Goal: Task Accomplishment & Management: Use online tool/utility

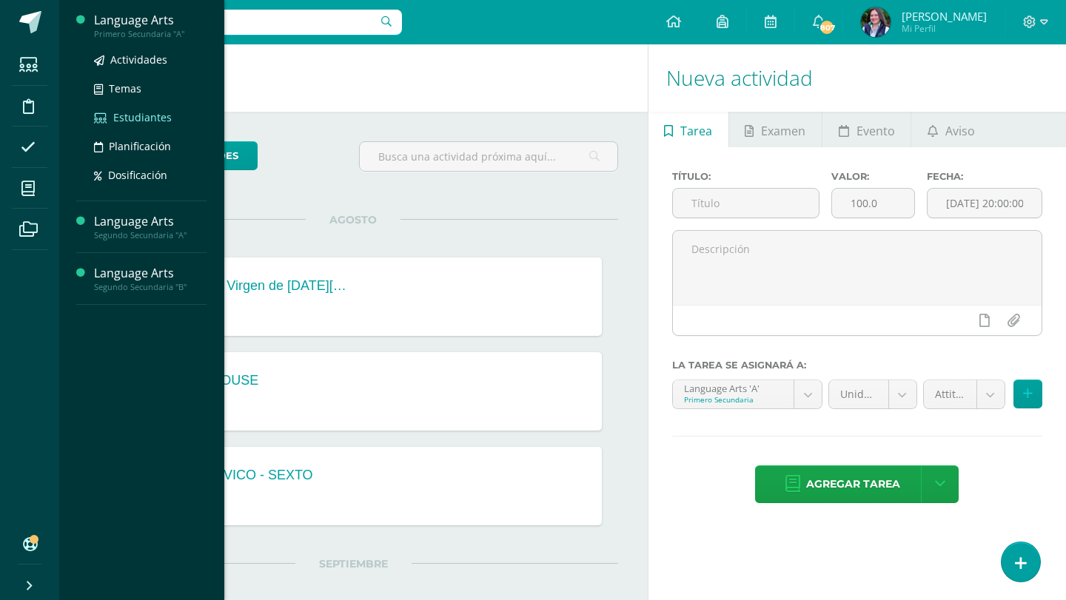
click at [143, 117] on span "Estudiantes" at bounding box center [142, 117] width 58 height 14
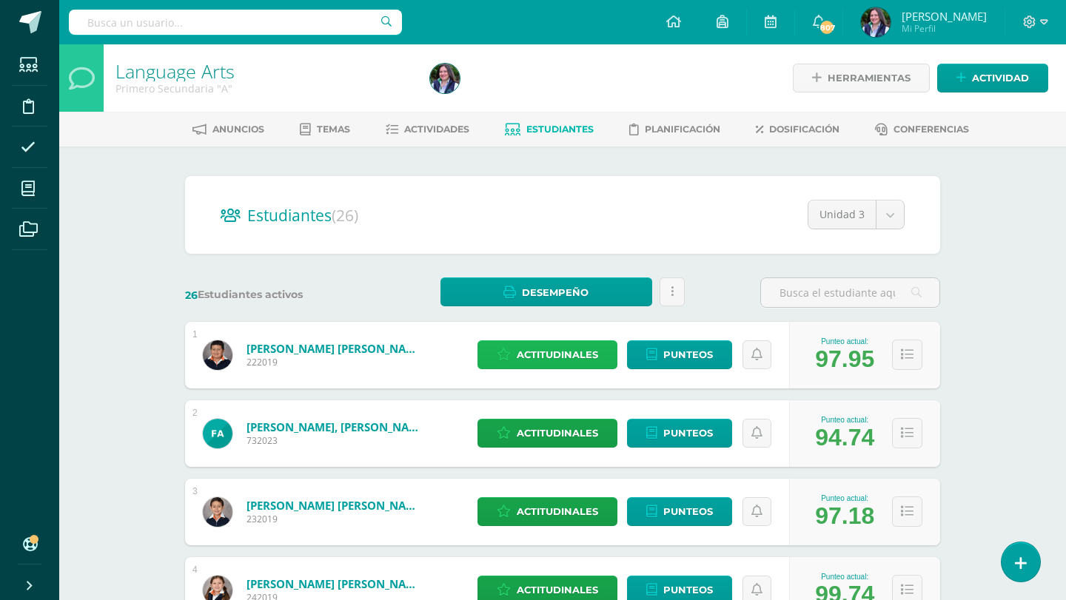
click at [553, 362] on span "Actitudinales" at bounding box center [557, 354] width 81 height 27
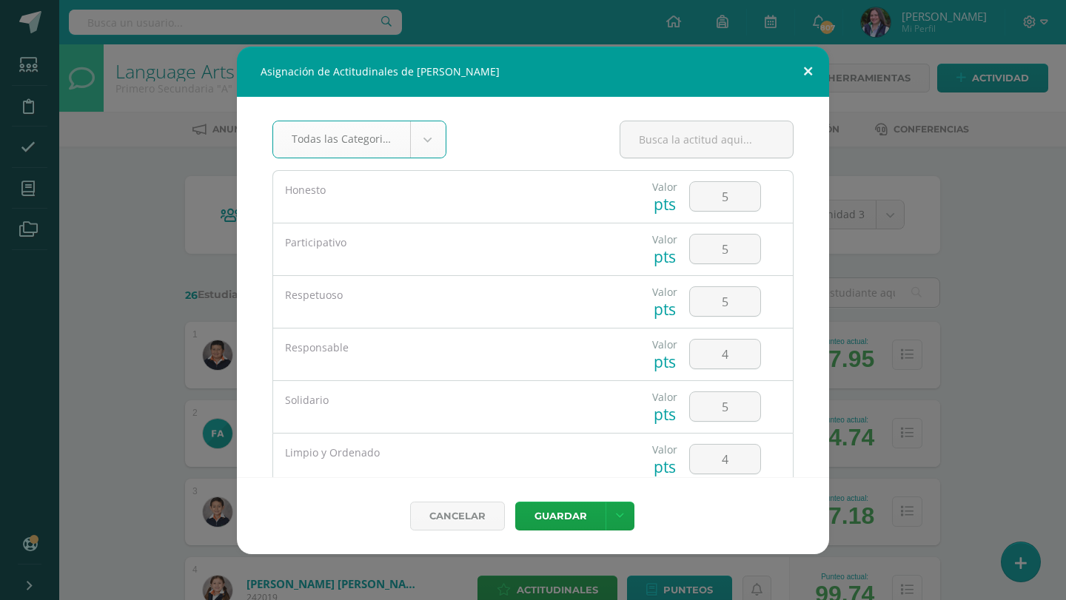
click at [803, 61] on button at bounding box center [808, 72] width 42 height 50
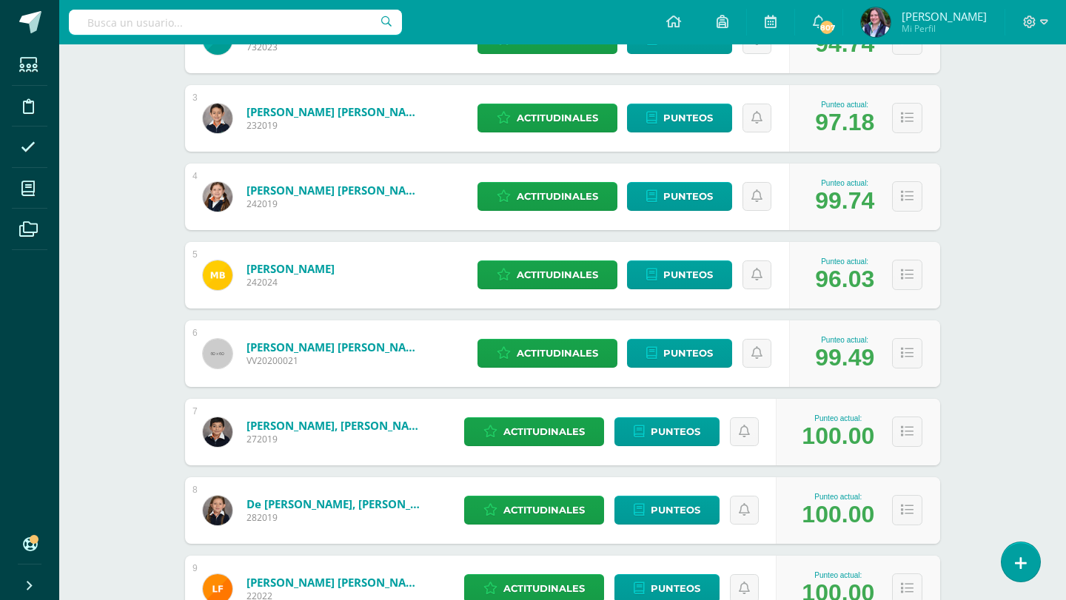
scroll to position [398, 0]
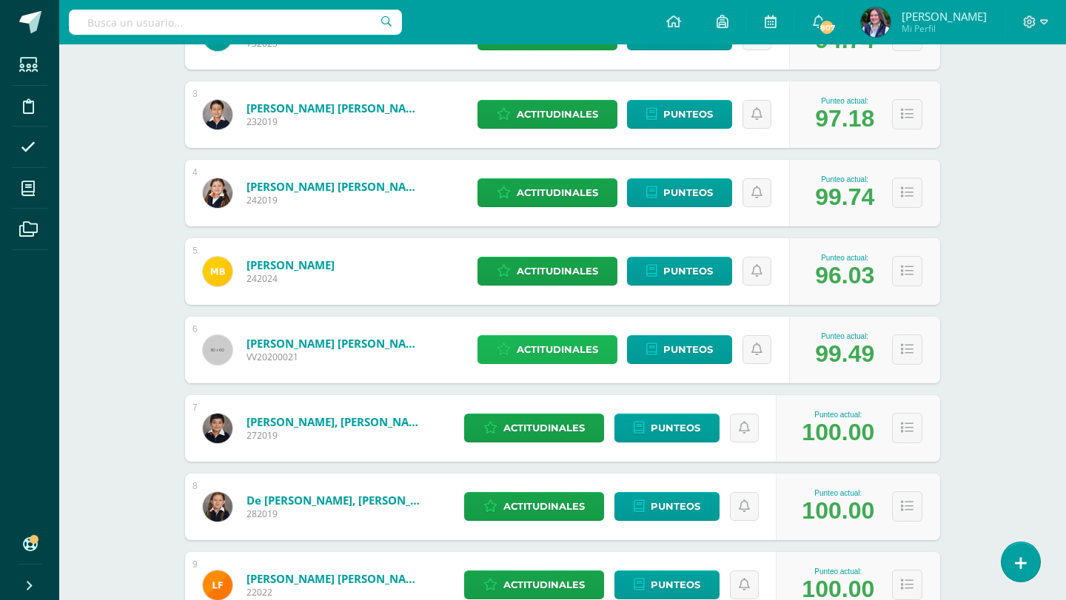
click at [558, 358] on span "Actitudinales" at bounding box center [557, 349] width 81 height 27
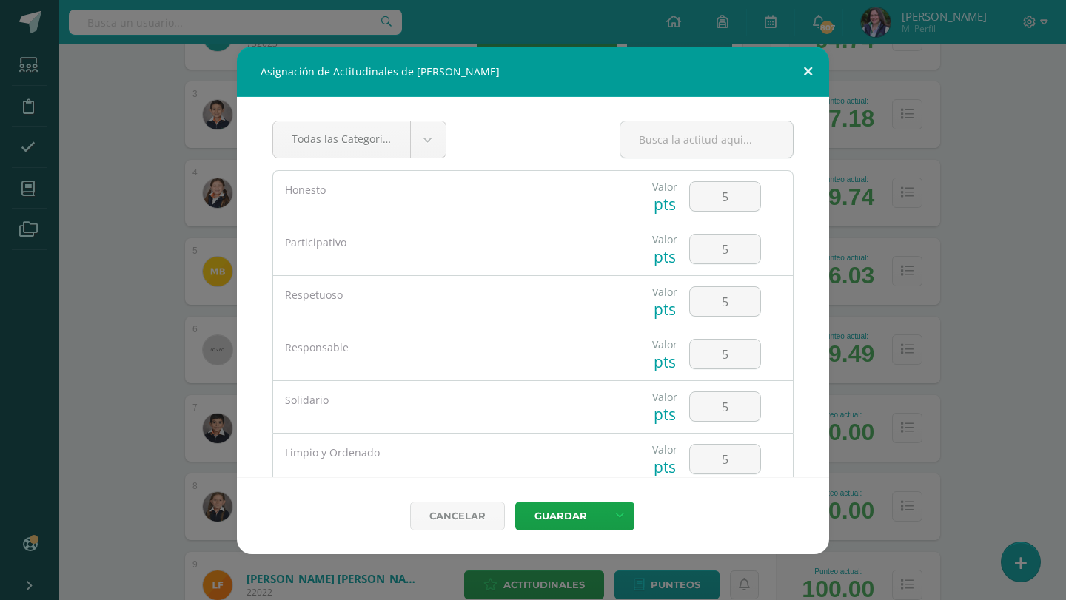
click at [814, 74] on button at bounding box center [808, 72] width 42 height 50
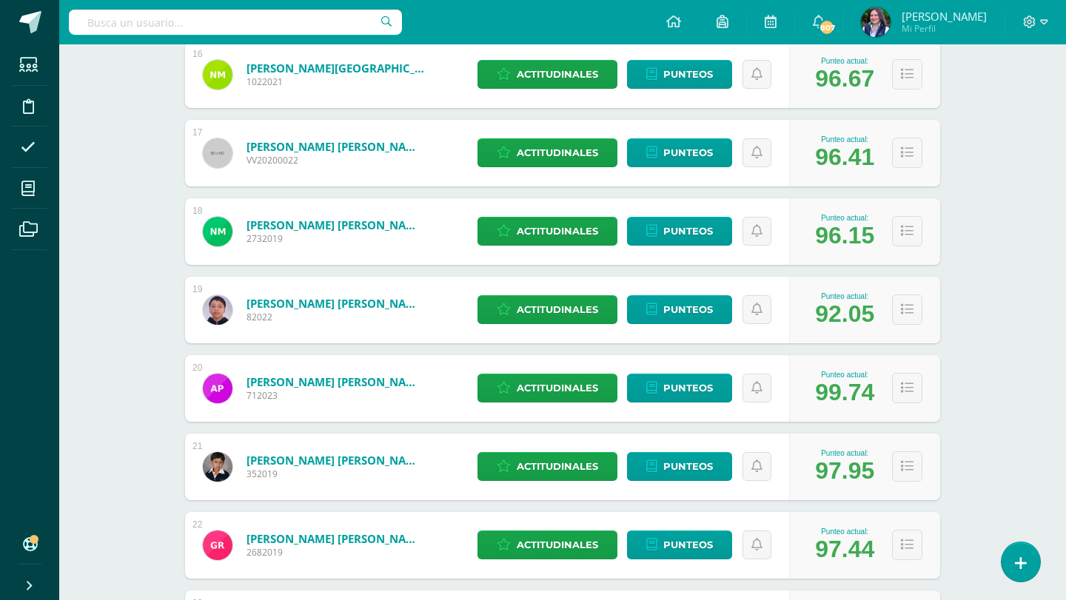
scroll to position [1455, 0]
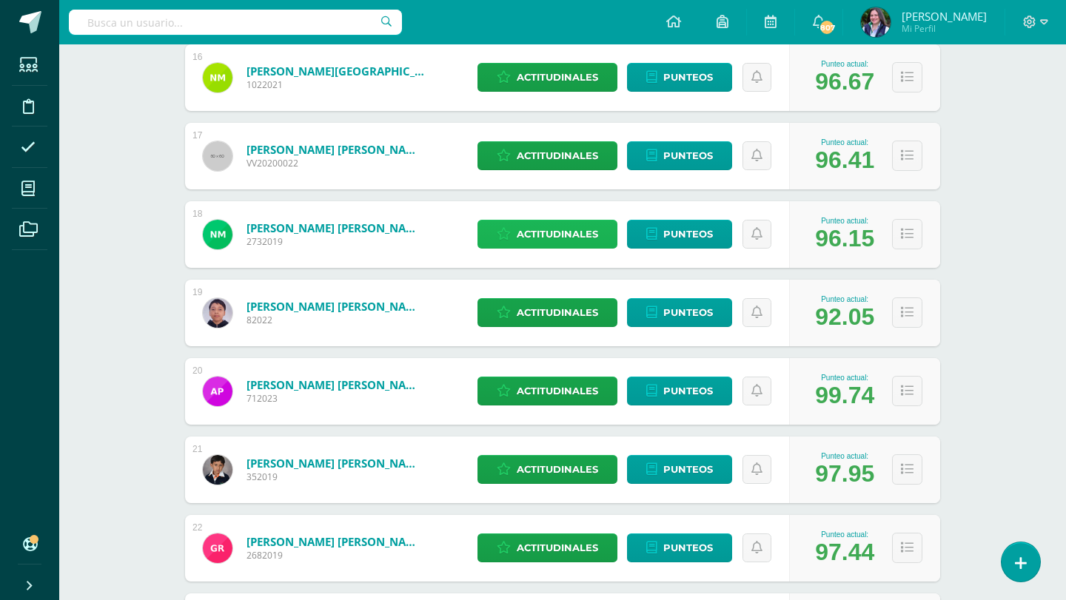
click at [575, 227] on span "Actitudinales" at bounding box center [557, 234] width 81 height 27
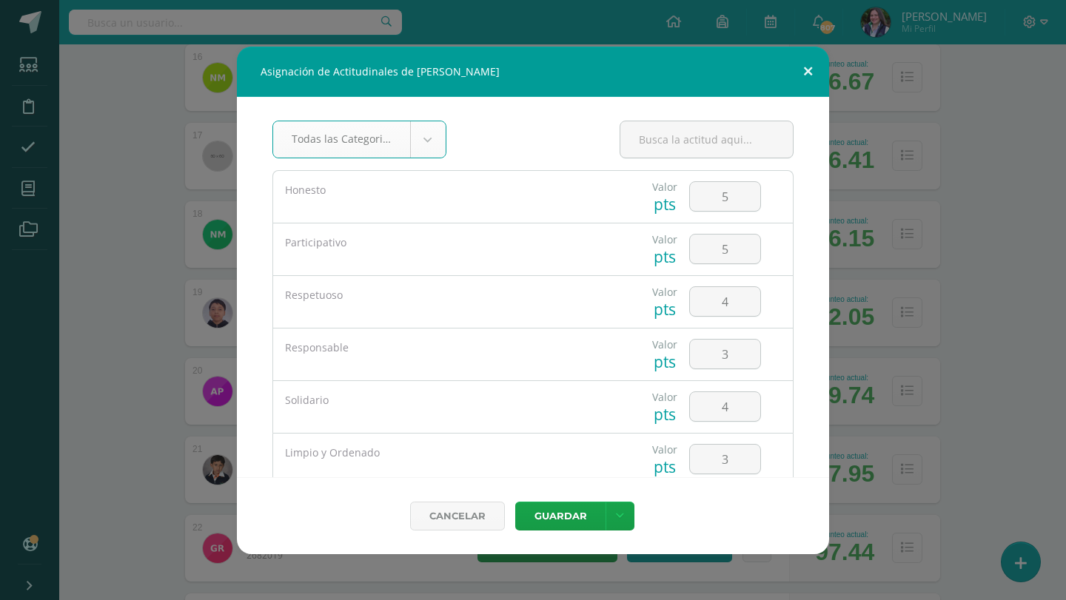
click at [809, 58] on button at bounding box center [808, 72] width 42 height 50
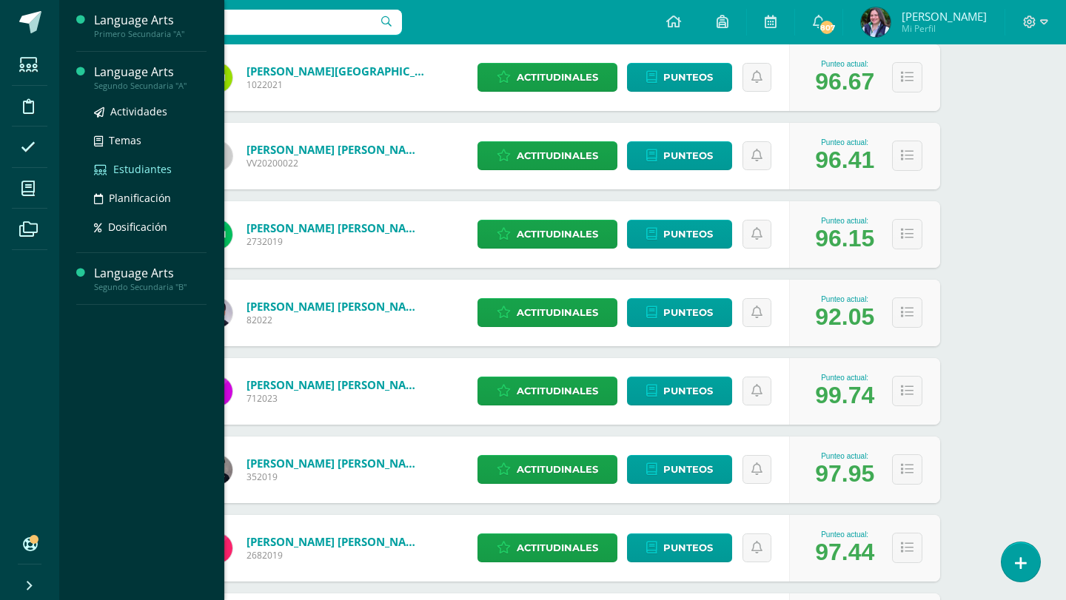
click at [139, 162] on span "Estudiantes" at bounding box center [142, 169] width 58 height 14
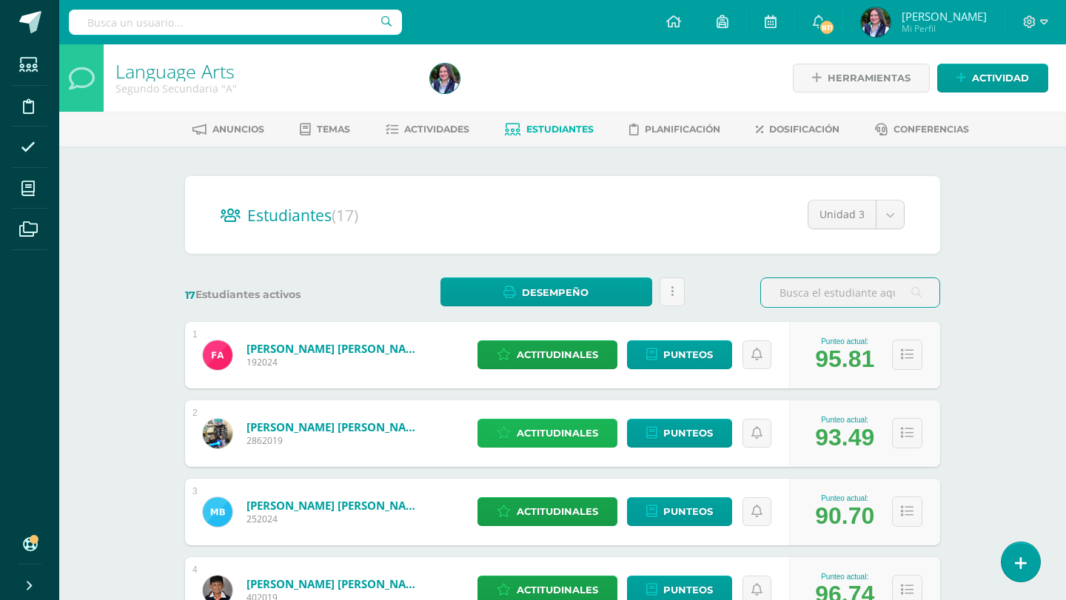
click at [542, 435] on span "Actitudinales" at bounding box center [557, 433] width 81 height 27
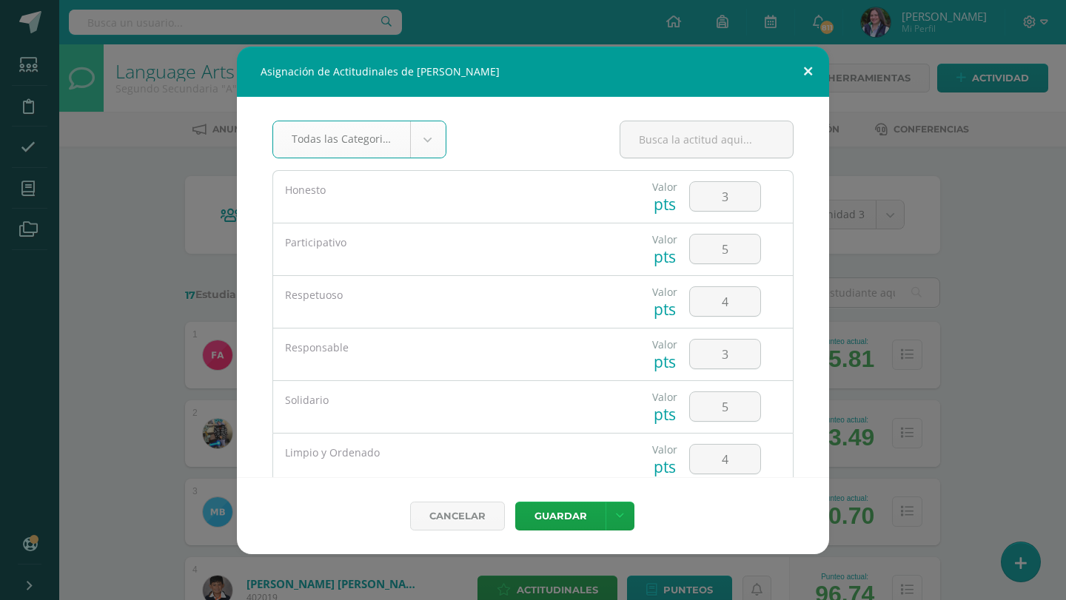
click at [802, 71] on button at bounding box center [808, 72] width 42 height 50
